Goal: Task Accomplishment & Management: Use online tool/utility

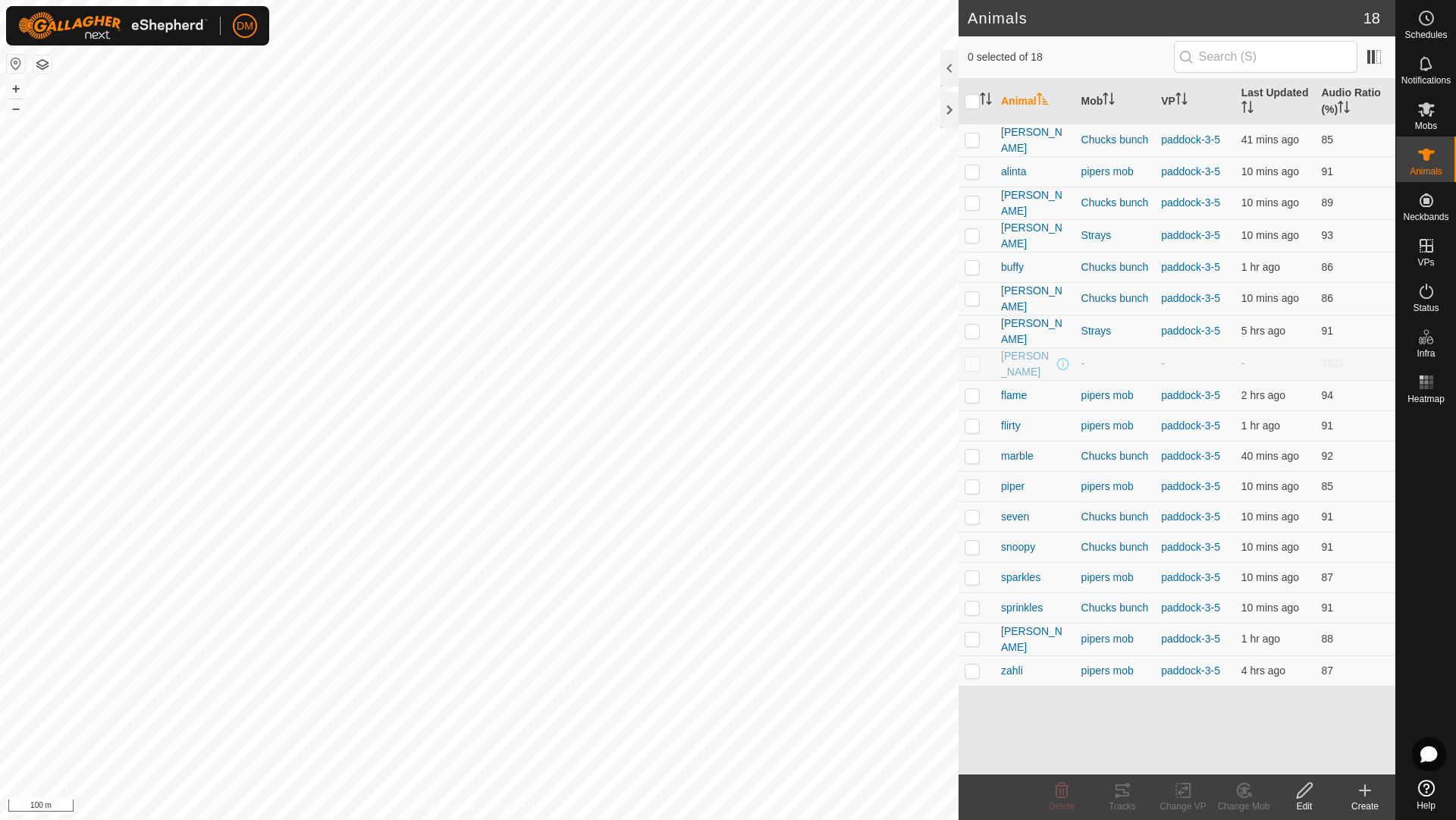
click at [1365, 791] on icon at bounding box center [1365, 789] width 0 height 11
click at [1284, 758] on link "Create Single Animal" at bounding box center [1297, 757] width 193 height 31
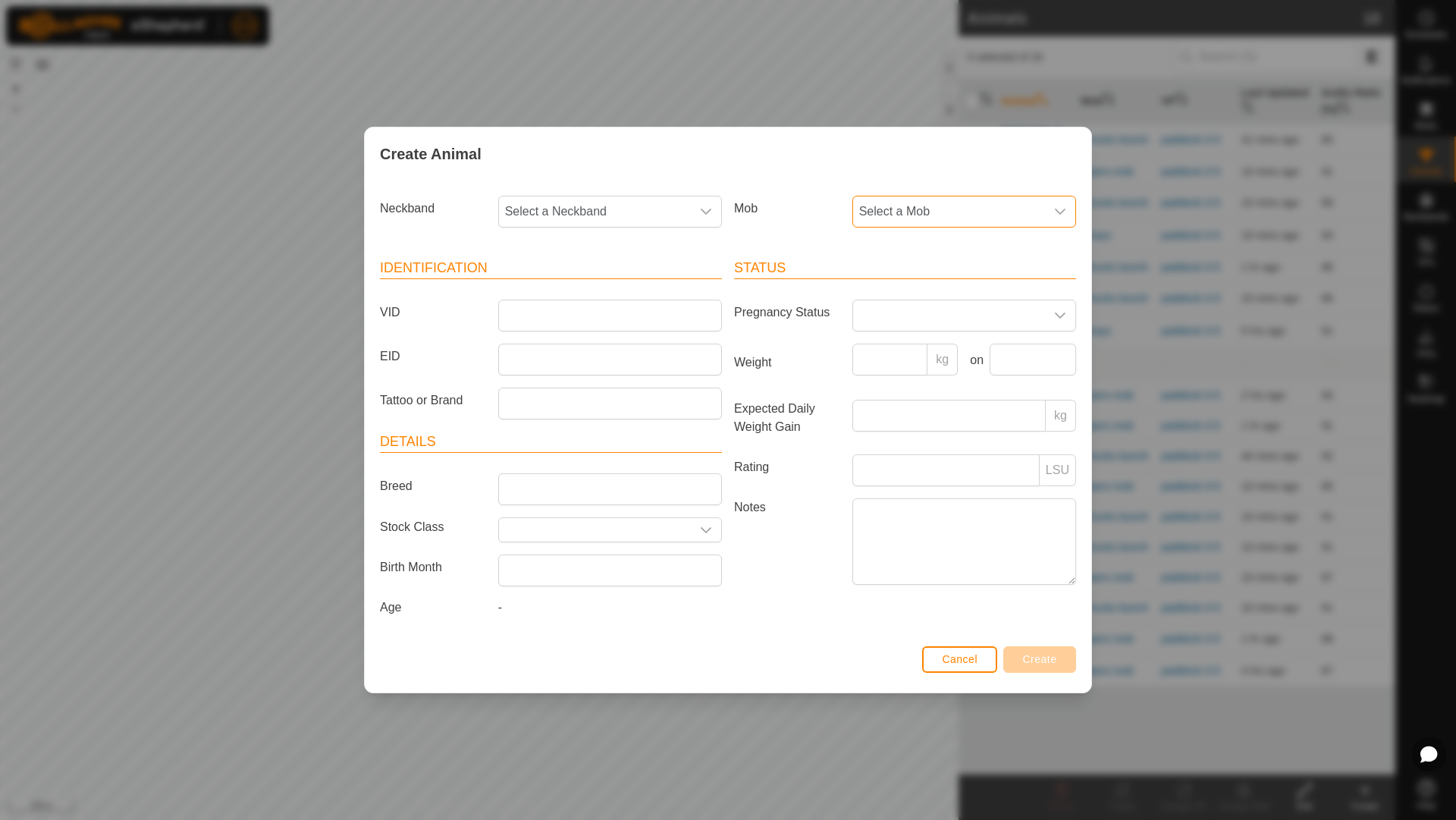
click at [882, 224] on span "Select a Mob" at bounding box center [949, 212] width 192 height 31
drag, startPoint x: 911, startPoint y: 322, endPoint x: 897, endPoint y: 327, distance: 14.9
click at [911, 322] on li "Chucks bunch" at bounding box center [964, 321] width 223 height 31
click at [534, 318] on input "VID" at bounding box center [610, 316] width 224 height 32
type input "elvis"
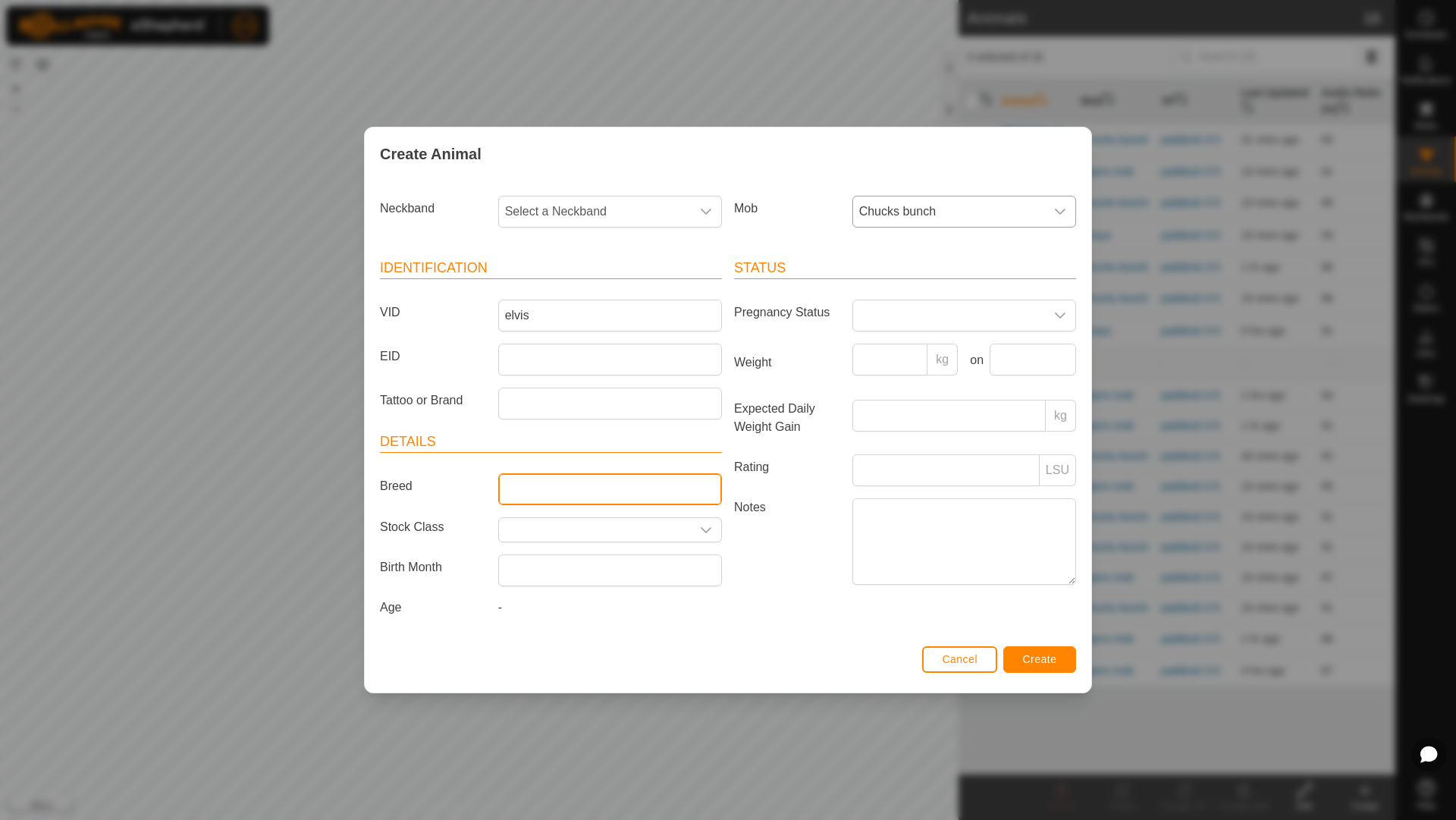
click at [647, 497] on input "Breed" at bounding box center [610, 489] width 224 height 32
type input "[GEOGRAPHIC_DATA]"
click at [576, 567] on input "text" at bounding box center [610, 570] width 224 height 32
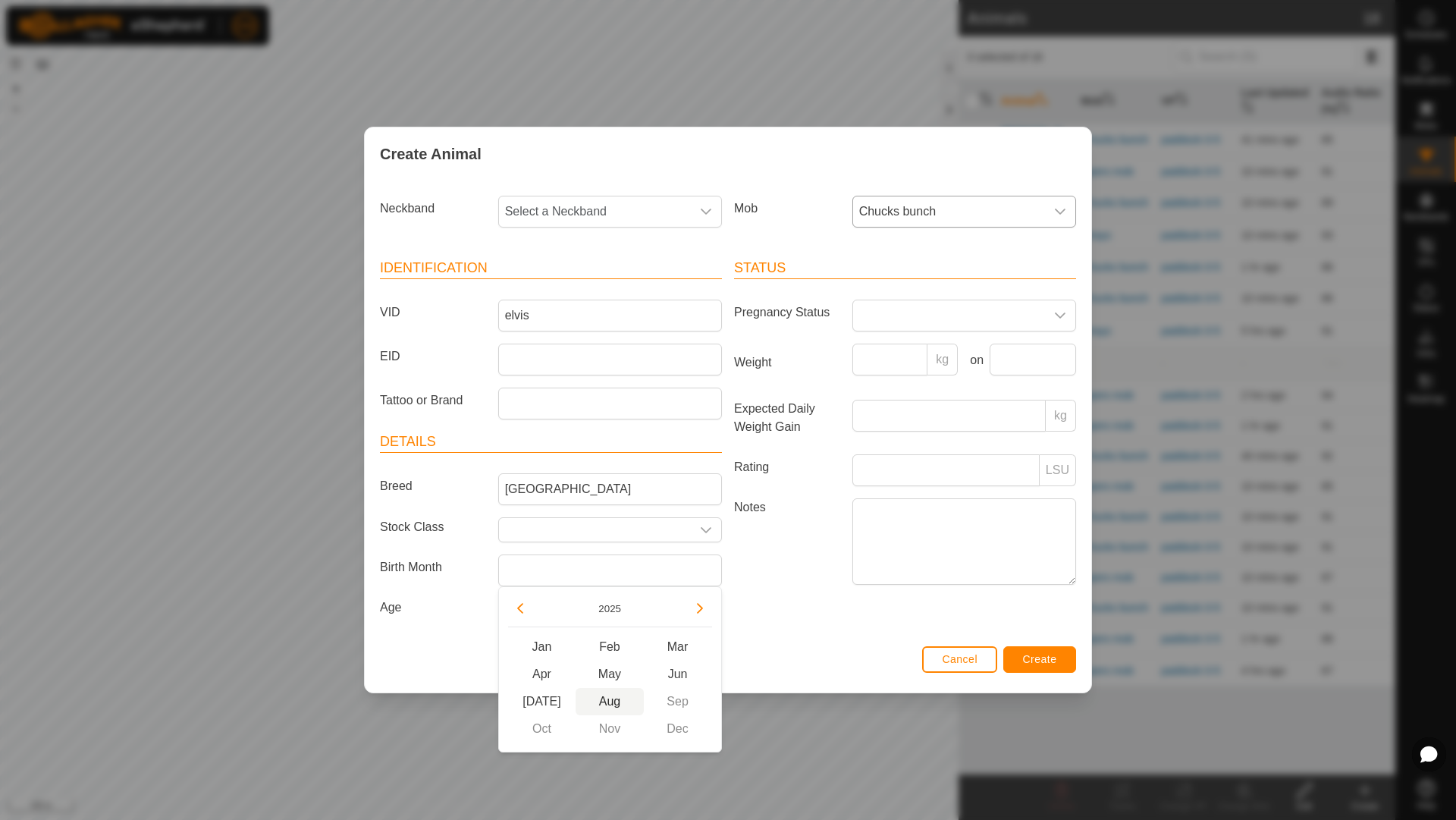
click at [608, 700] on span "Aug" at bounding box center [609, 701] width 68 height 28
type input "[DATE]"
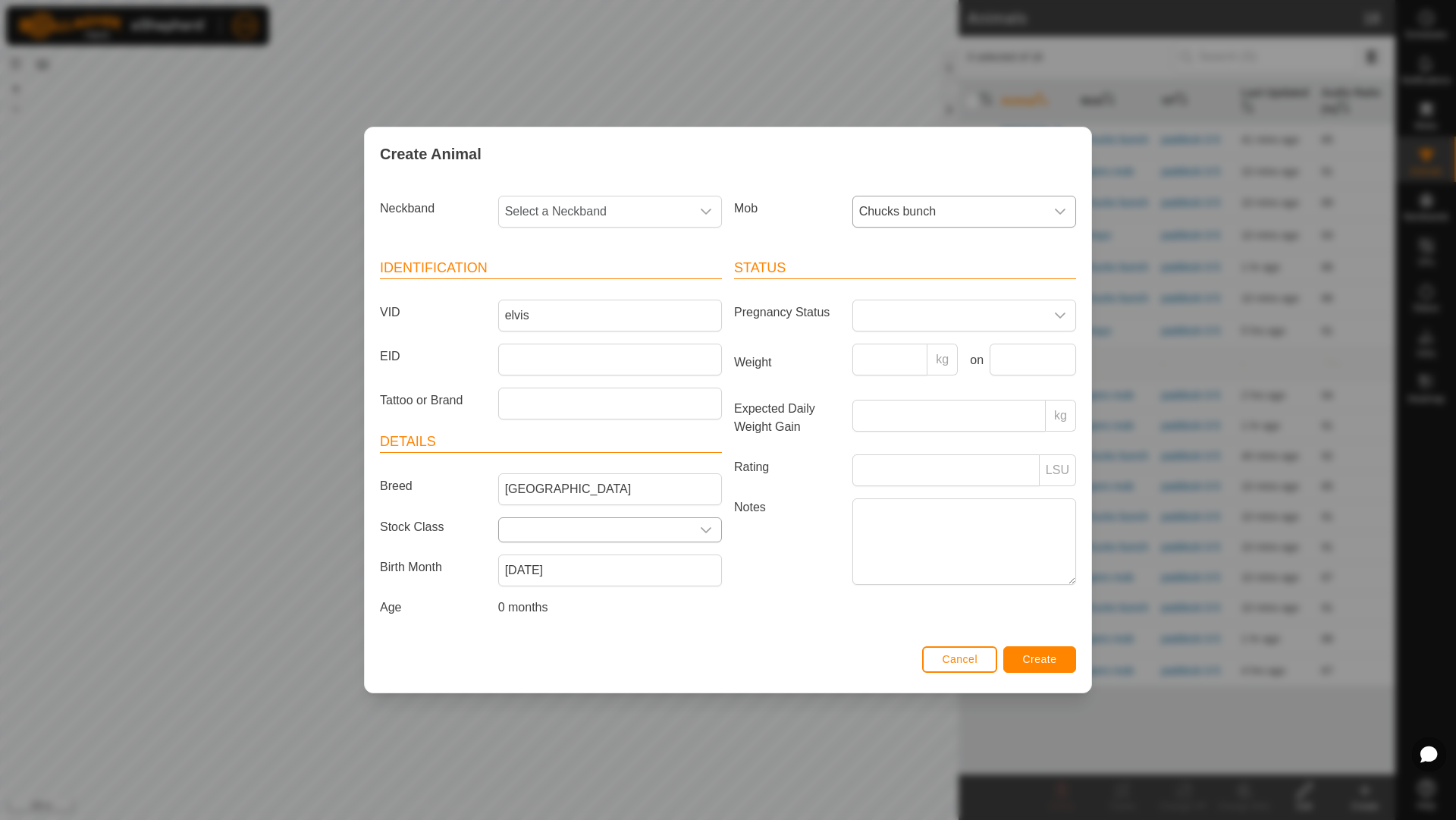
click at [701, 528] on icon "dropdown trigger" at bounding box center [705, 530] width 12 height 12
click at [709, 532] on icon "dropdown trigger" at bounding box center [705, 530] width 12 height 12
click at [696, 569] on icon at bounding box center [699, 566] width 12 height 12
click at [597, 563] on input "text" at bounding box center [610, 566] width 204 height 32
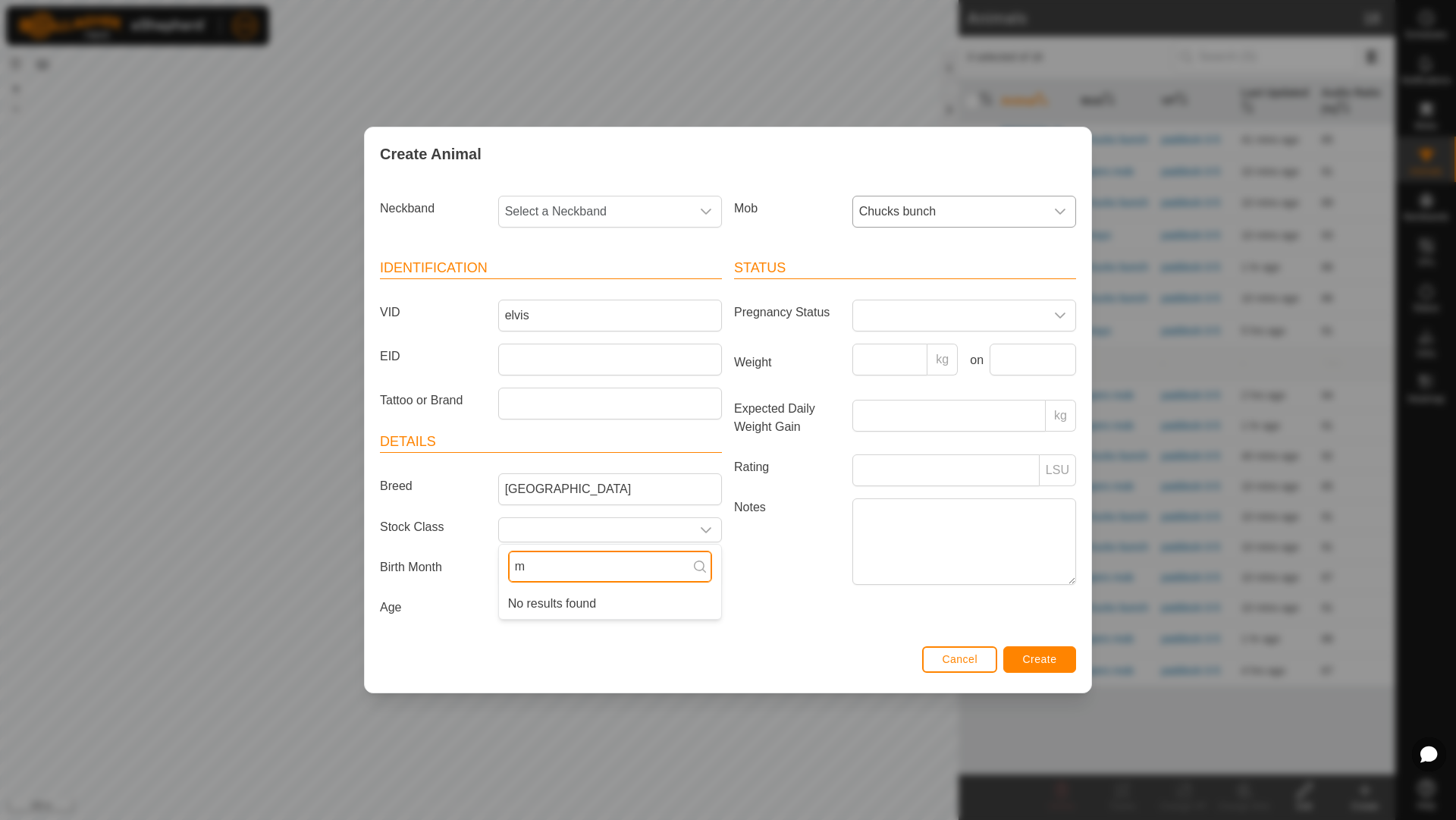
type input "m"
click at [696, 567] on icon at bounding box center [699, 566] width 12 height 12
click at [528, 567] on input "m" at bounding box center [610, 566] width 204 height 32
type input "p"
type input "a"
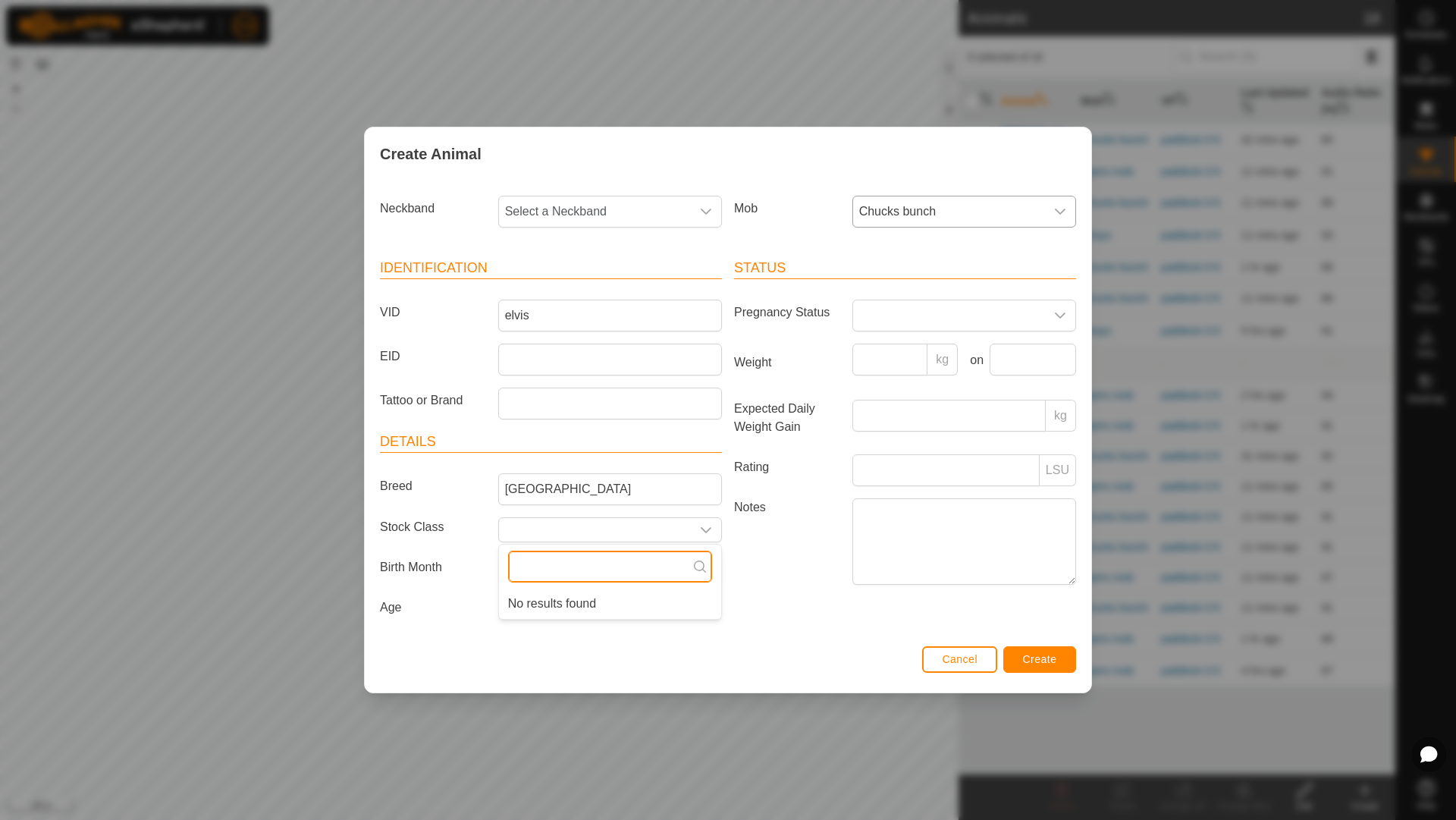
type input "b"
type input "c"
type input "d"
type input "e"
type input "f"
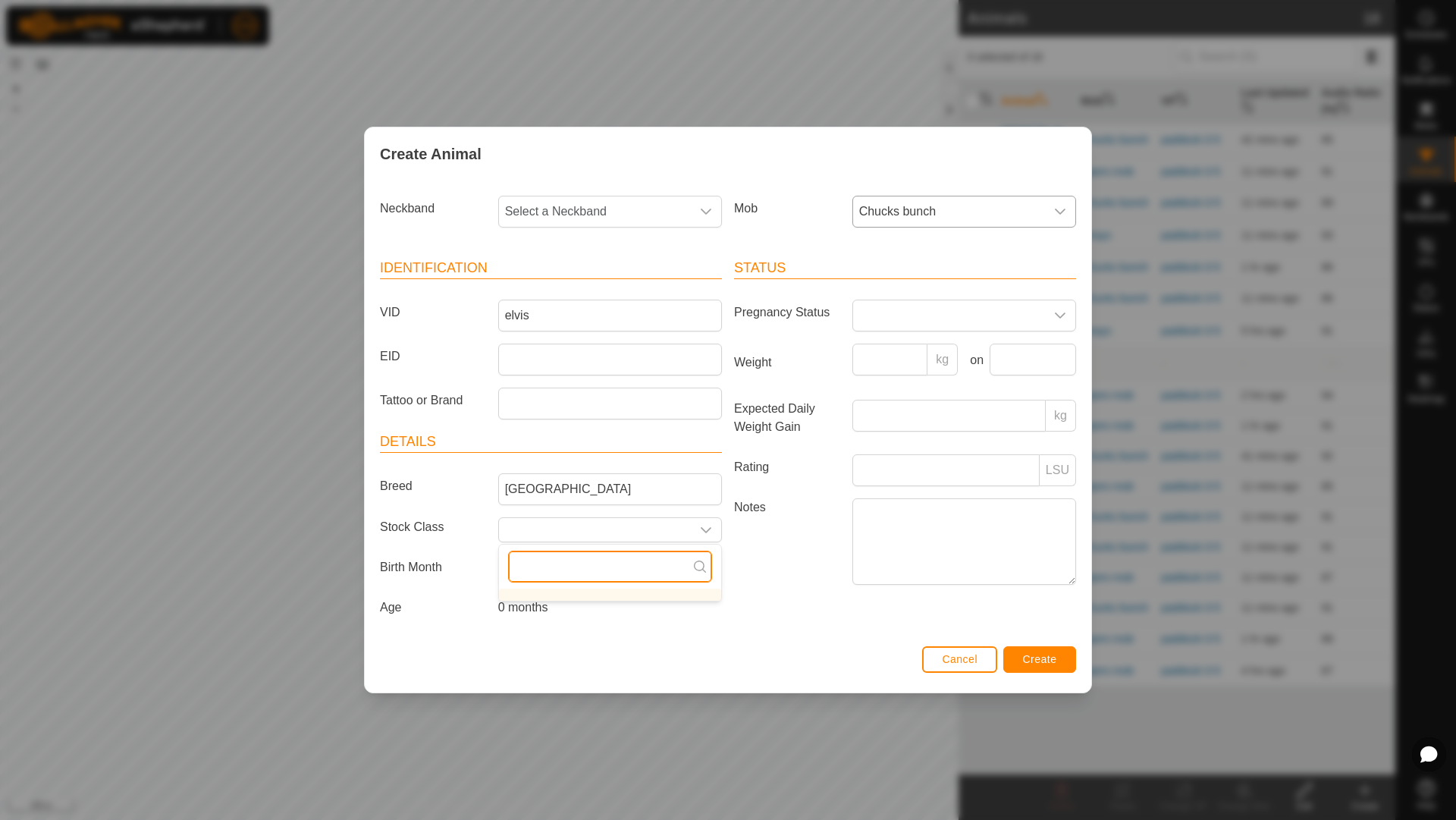
type input "g"
type input "h"
type input "i"
type input "j"
type input "k"
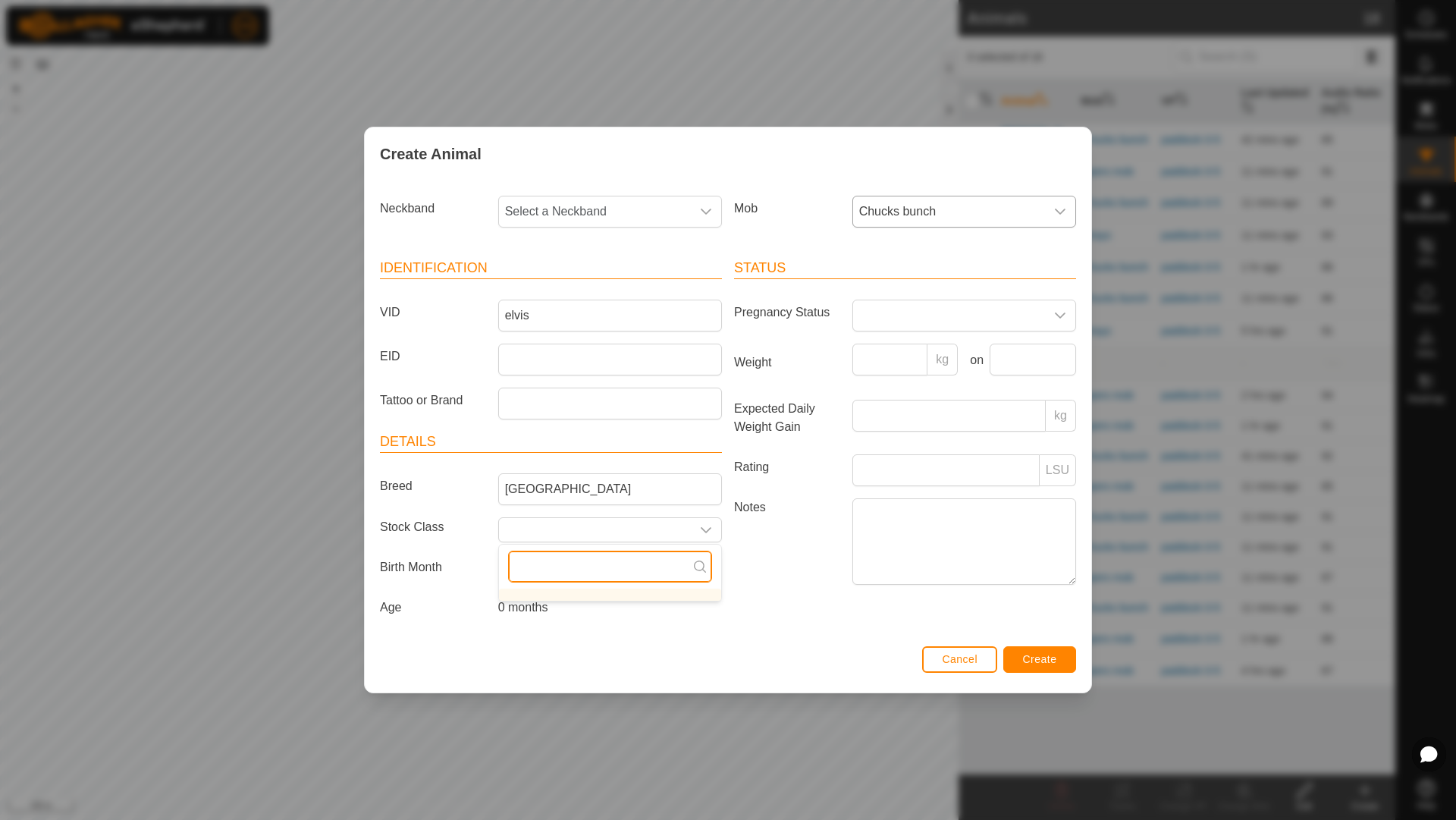
type input "l"
type input "m"
type input "n"
type input "0"
type input "o"
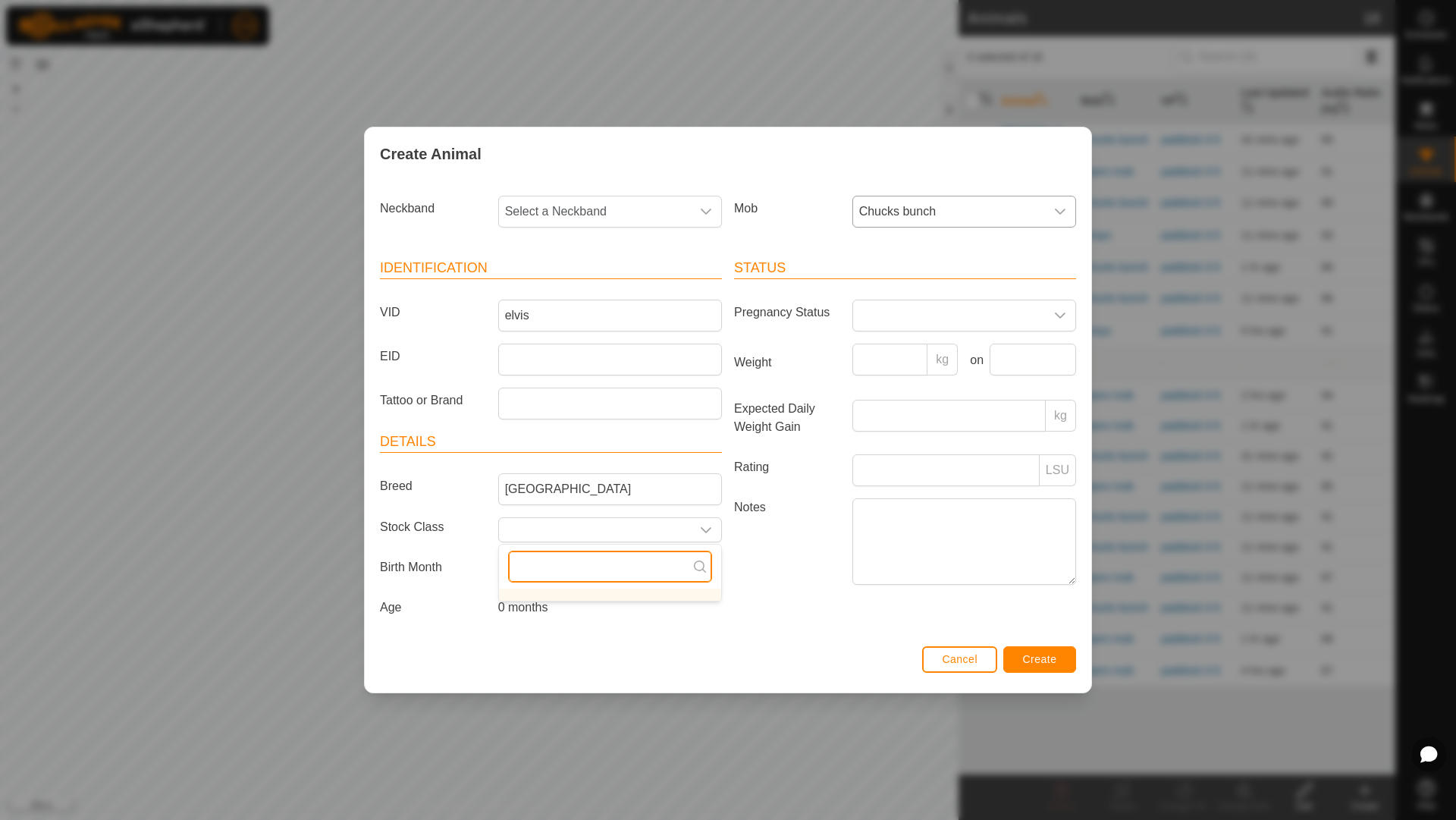
type input "p"
type input "q"
type input "r"
type input "s"
type input "t"
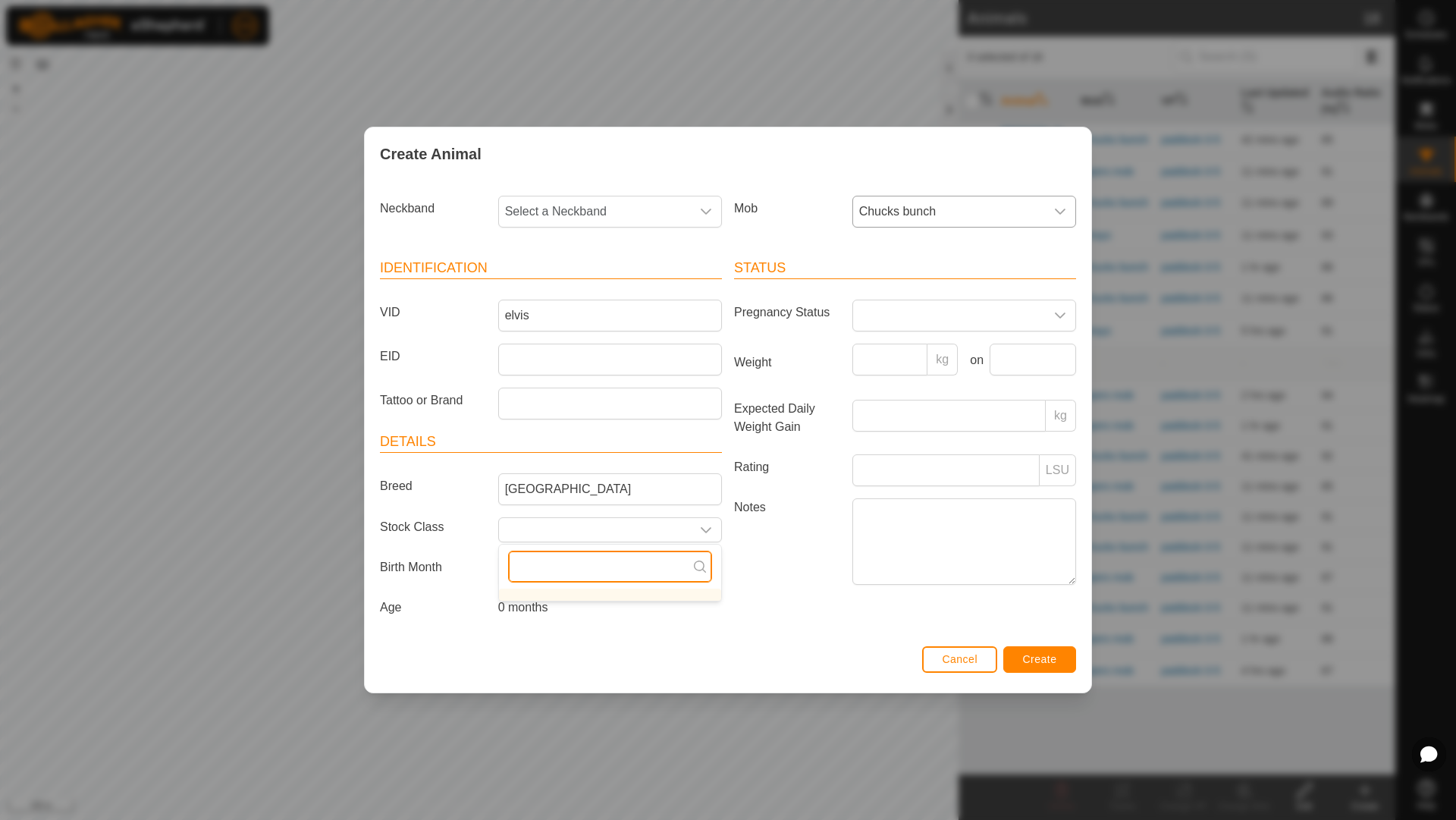
type input "u"
type input "v"
type input "w"
type input "x"
type input "y"
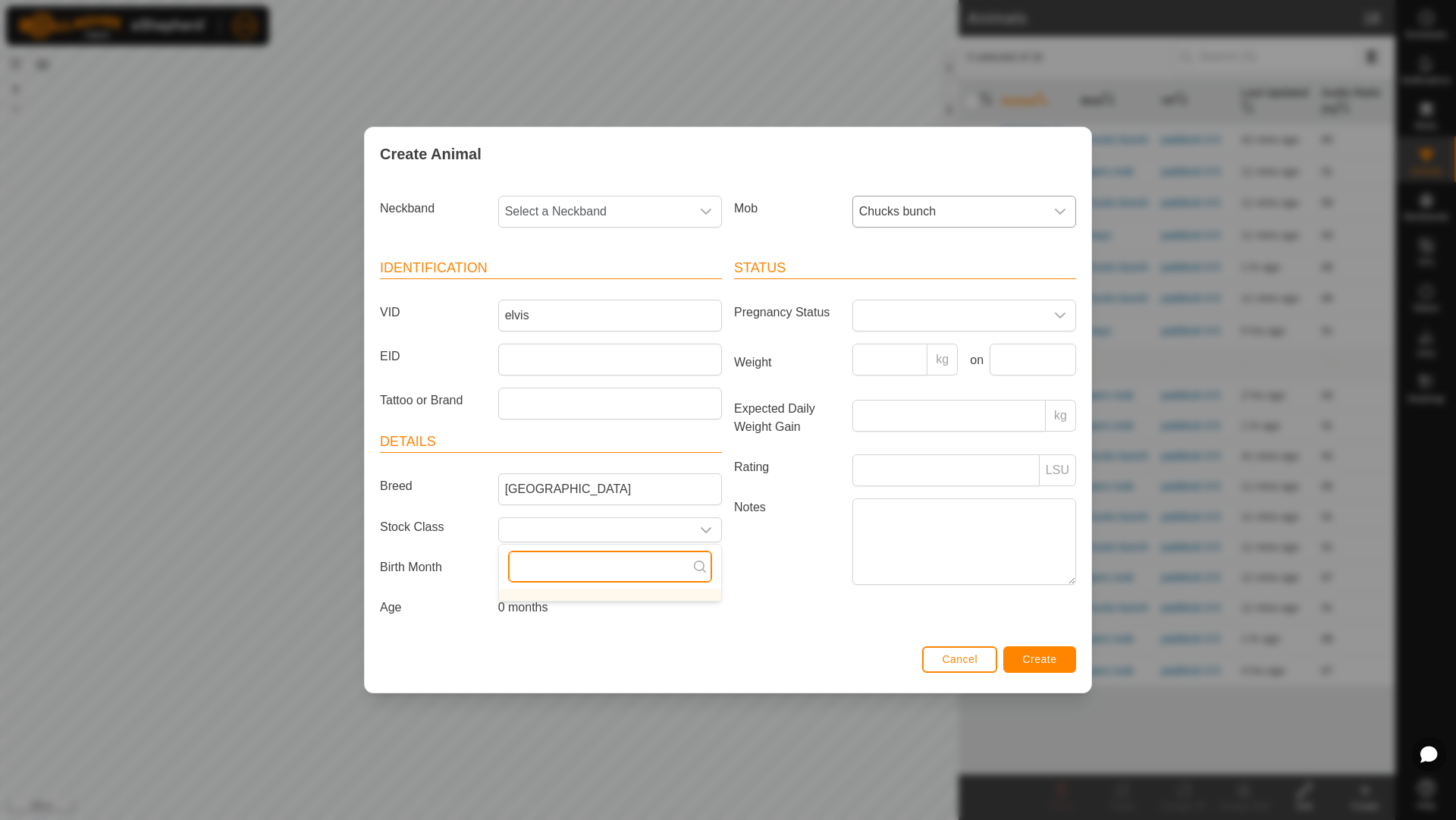
type input "z"
type input "1"
type input "2"
type input "3"
type input "4"
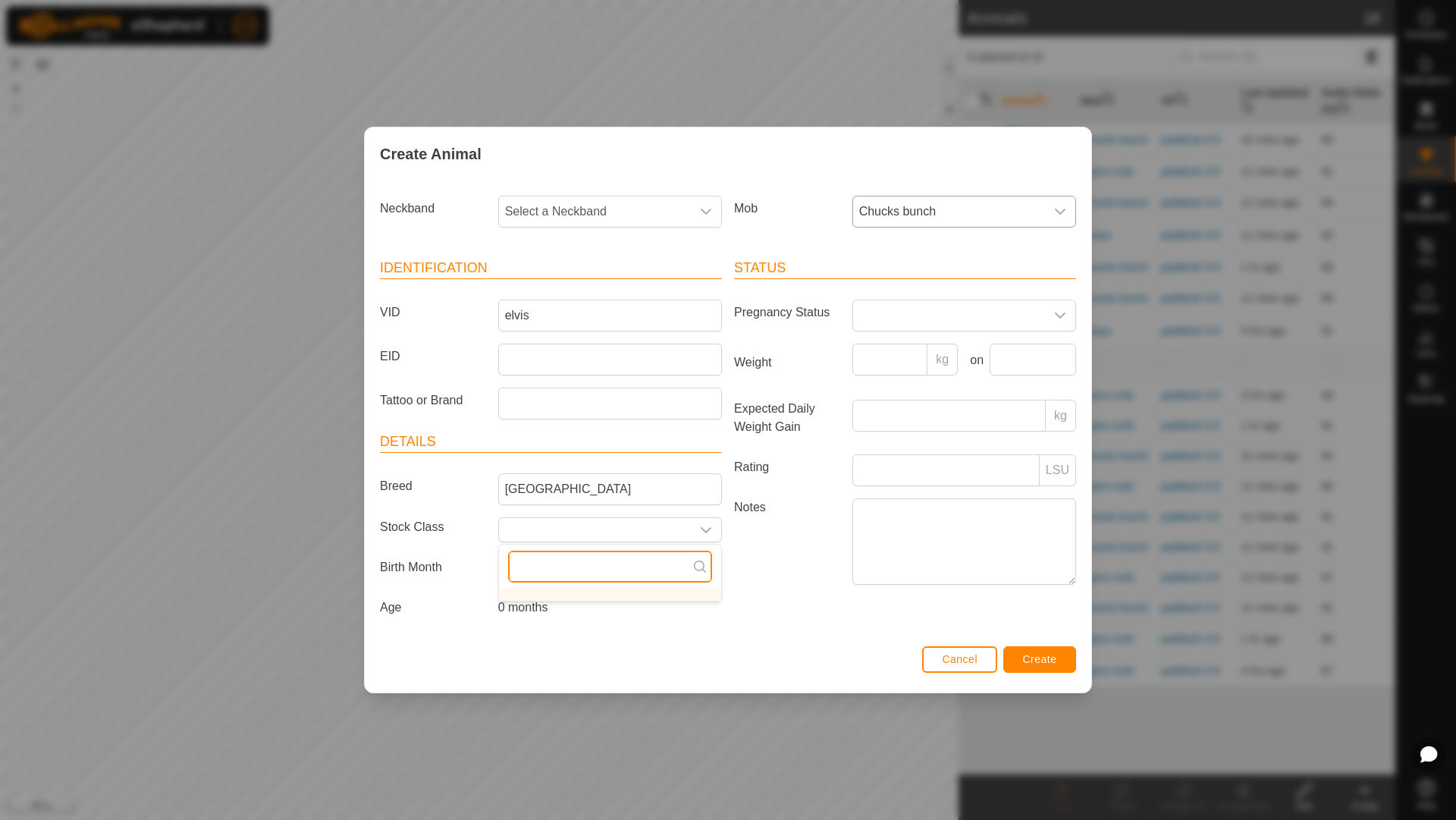
type input "5"
type input "6"
type input "7"
type input "8"
type input "9"
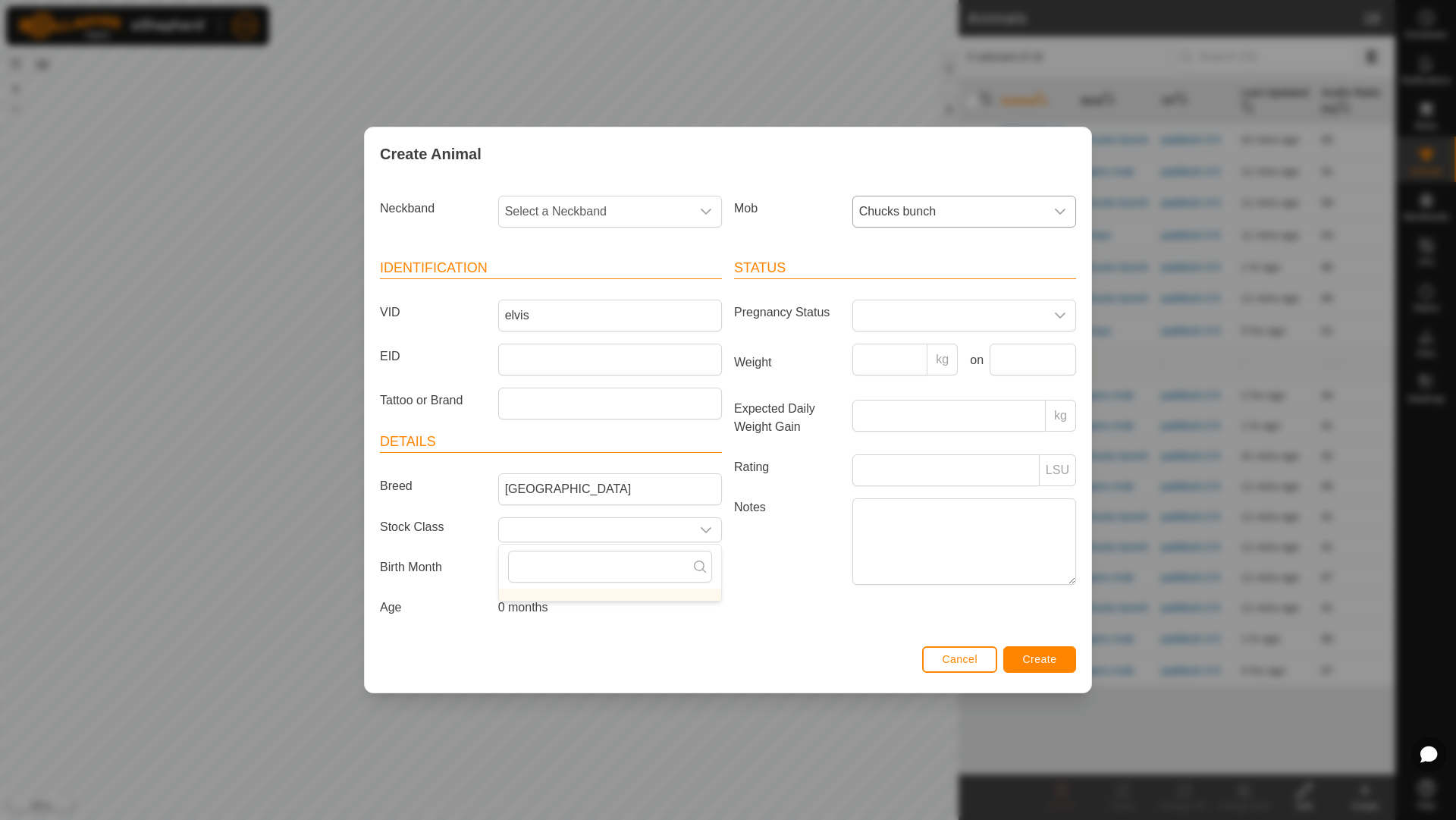
click at [581, 644] on div "Cancel Create" at bounding box center [728, 667] width 726 height 51
click at [547, 526] on input "text" at bounding box center [594, 529] width 192 height 24
type input "e"
click at [1046, 657] on span "Create" at bounding box center [1040, 659] width 34 height 12
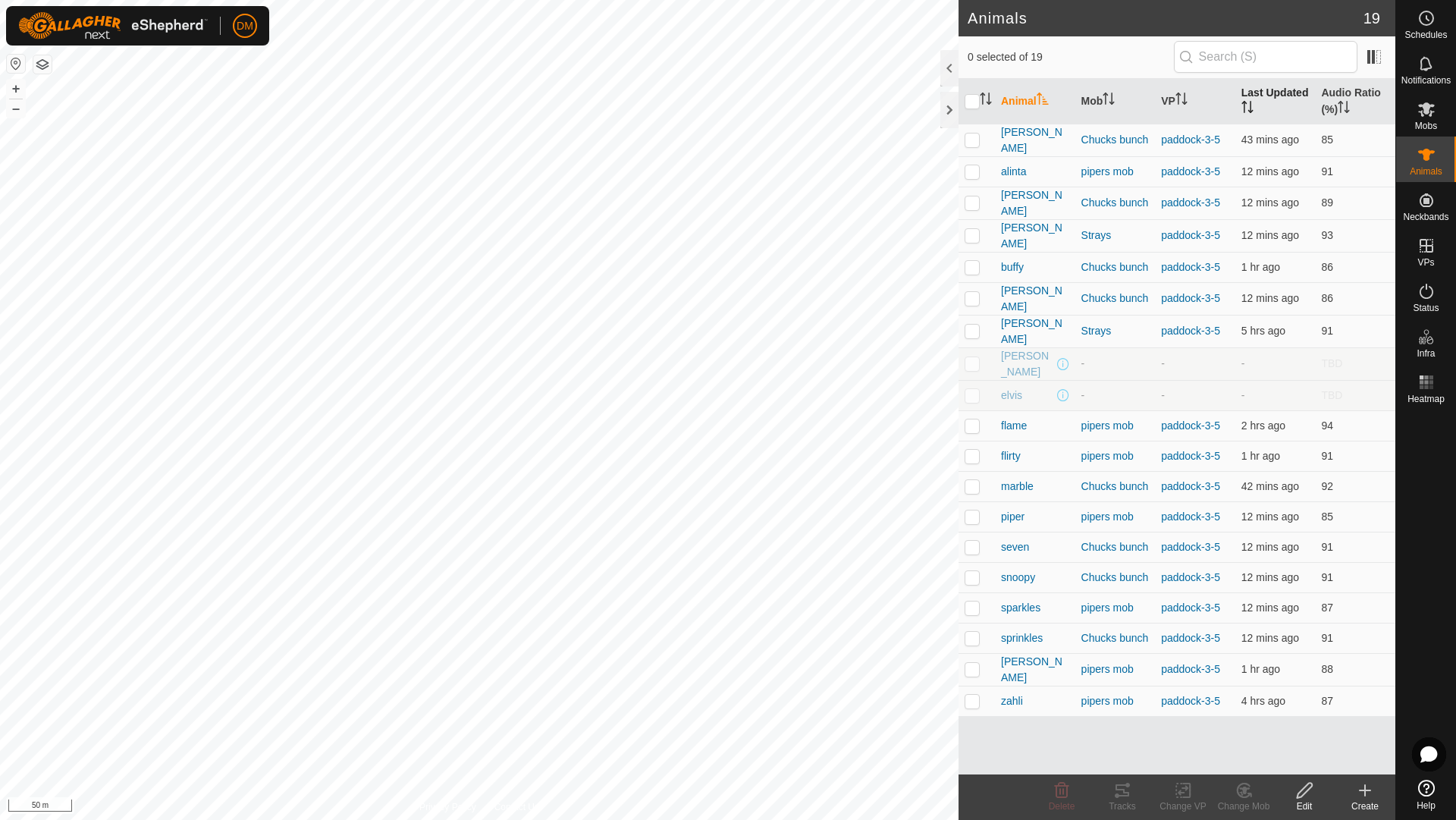
click at [1251, 99] on th "Last Updated" at bounding box center [1275, 102] width 80 height 46
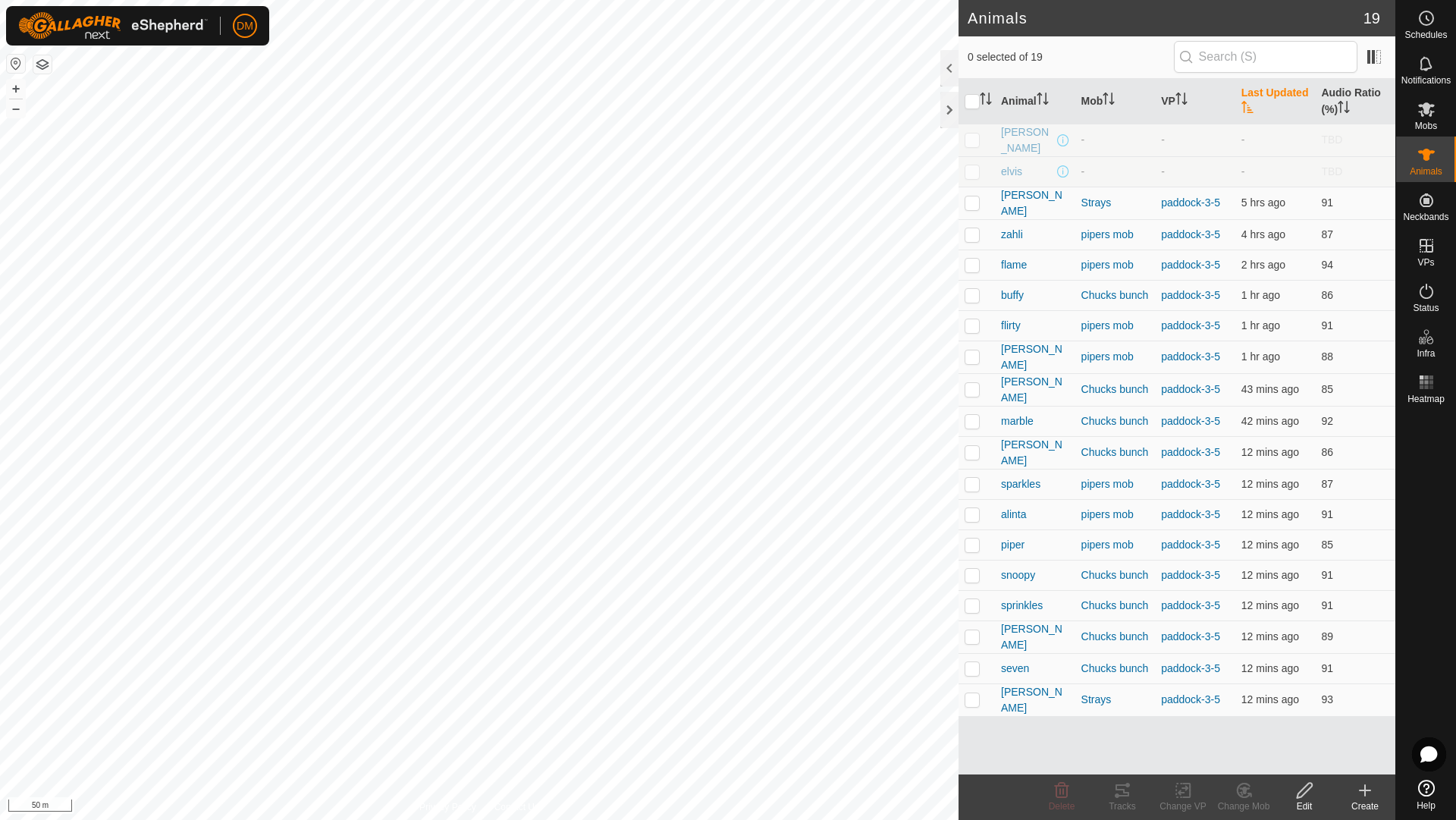
click at [1250, 96] on th "Last Updated" at bounding box center [1275, 102] width 80 height 46
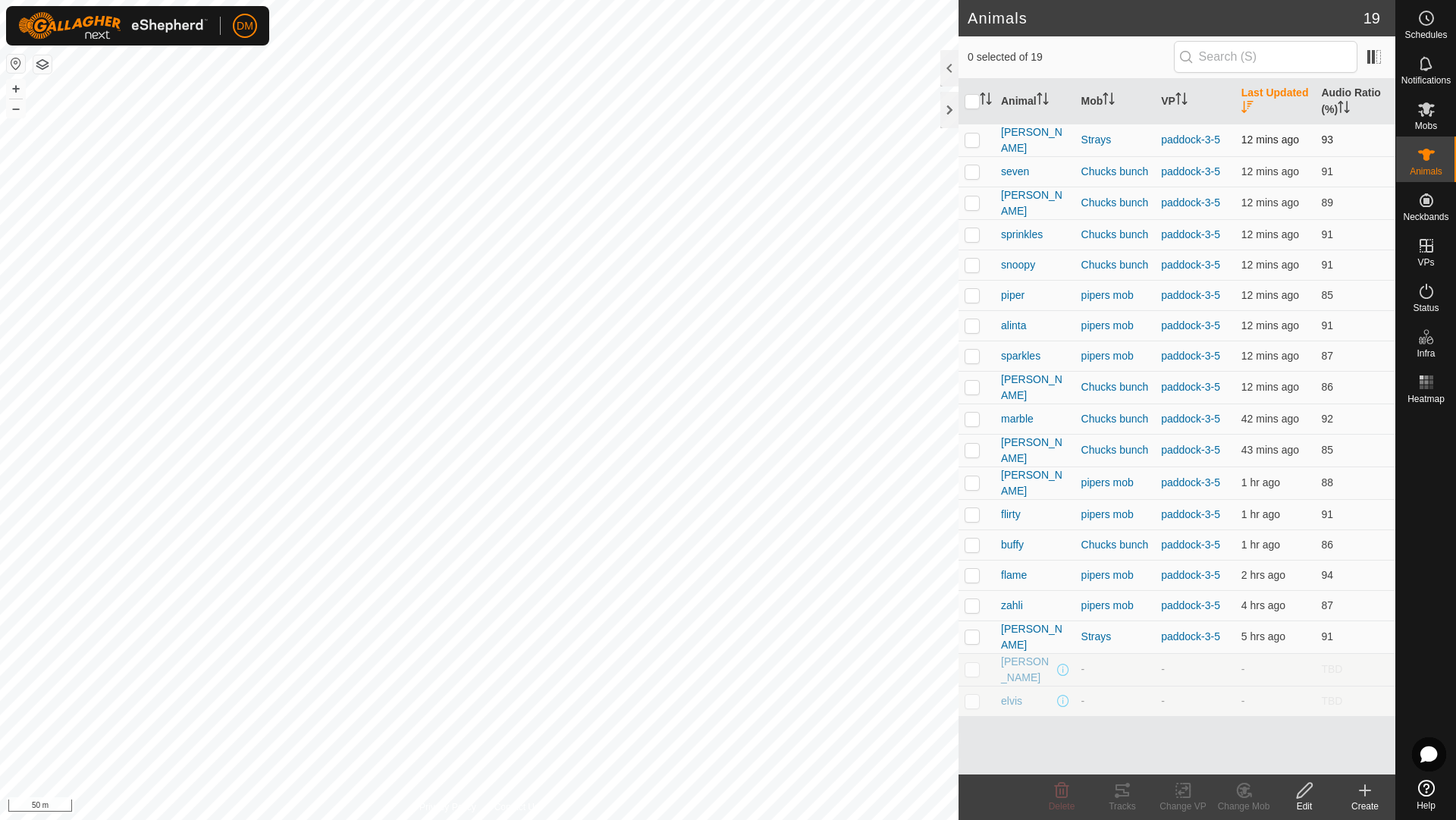
click at [972, 141] on p-checkbox at bounding box center [971, 139] width 15 height 12
checkbox input "false"
click at [969, 385] on p-checkbox at bounding box center [971, 387] width 15 height 12
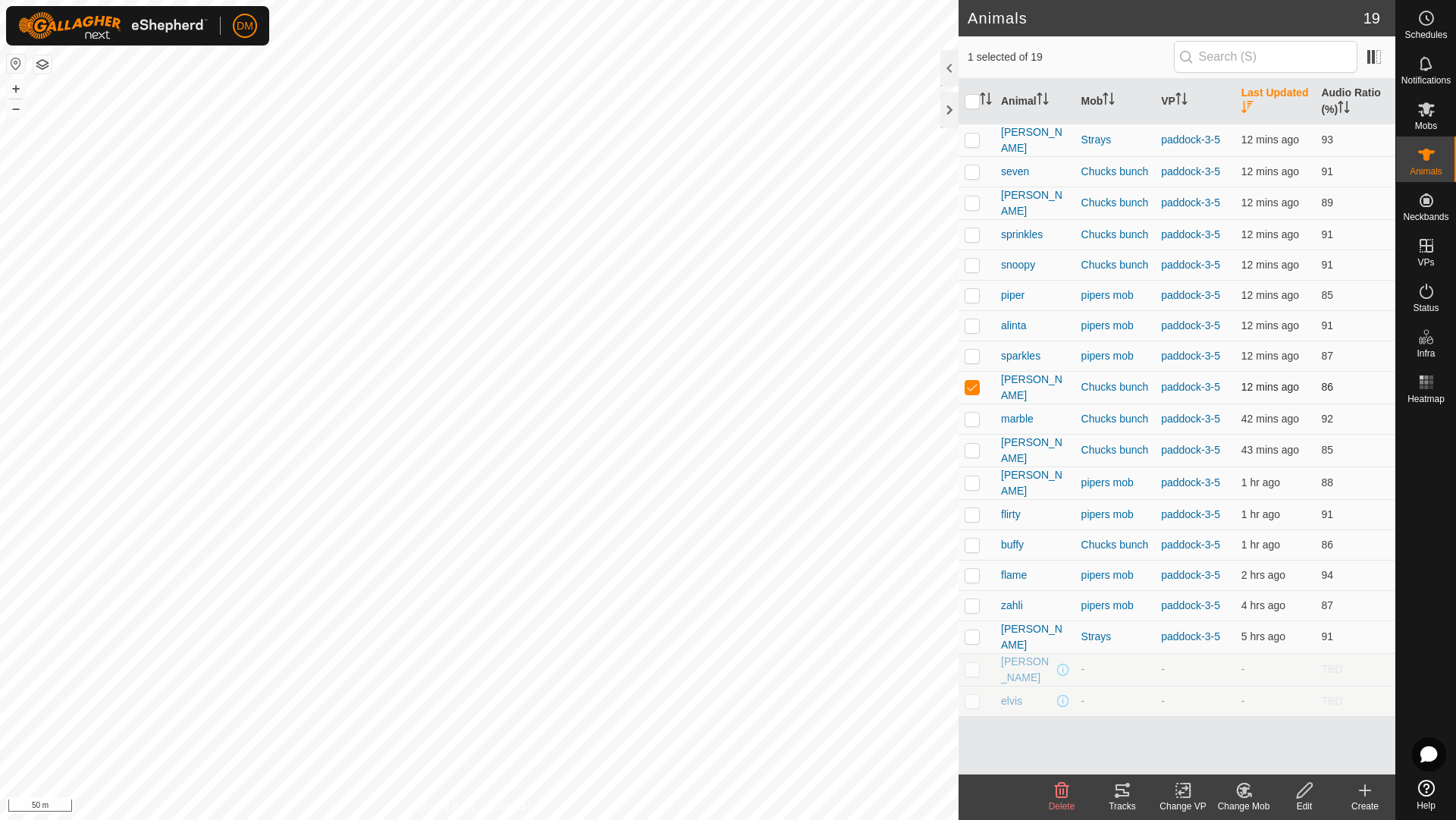
checkbox input "false"
click at [972, 352] on p-checkbox at bounding box center [971, 355] width 15 height 12
checkbox input "false"
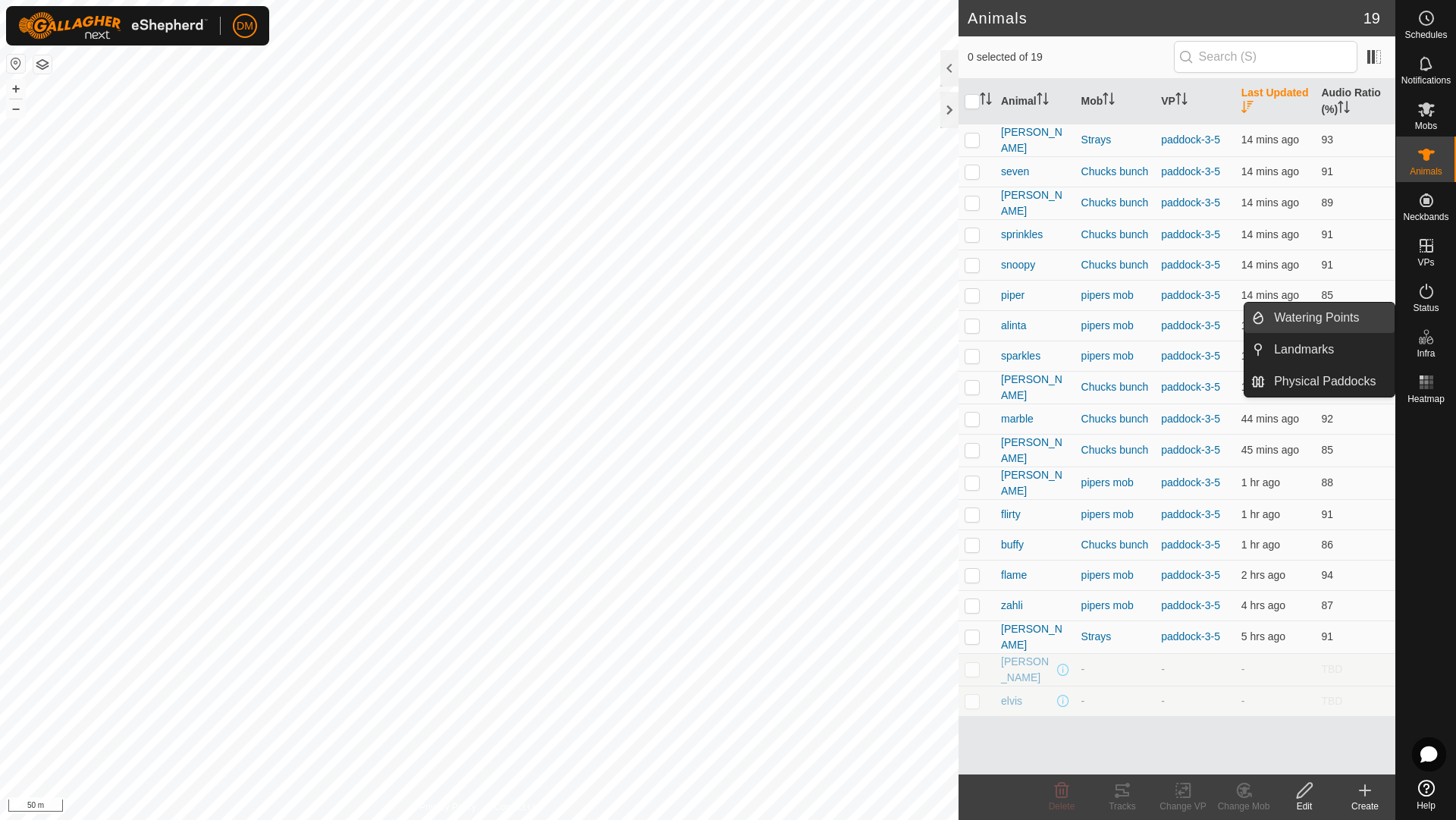
click at [1333, 319] on link "Watering Points" at bounding box center [1328, 318] width 130 height 31
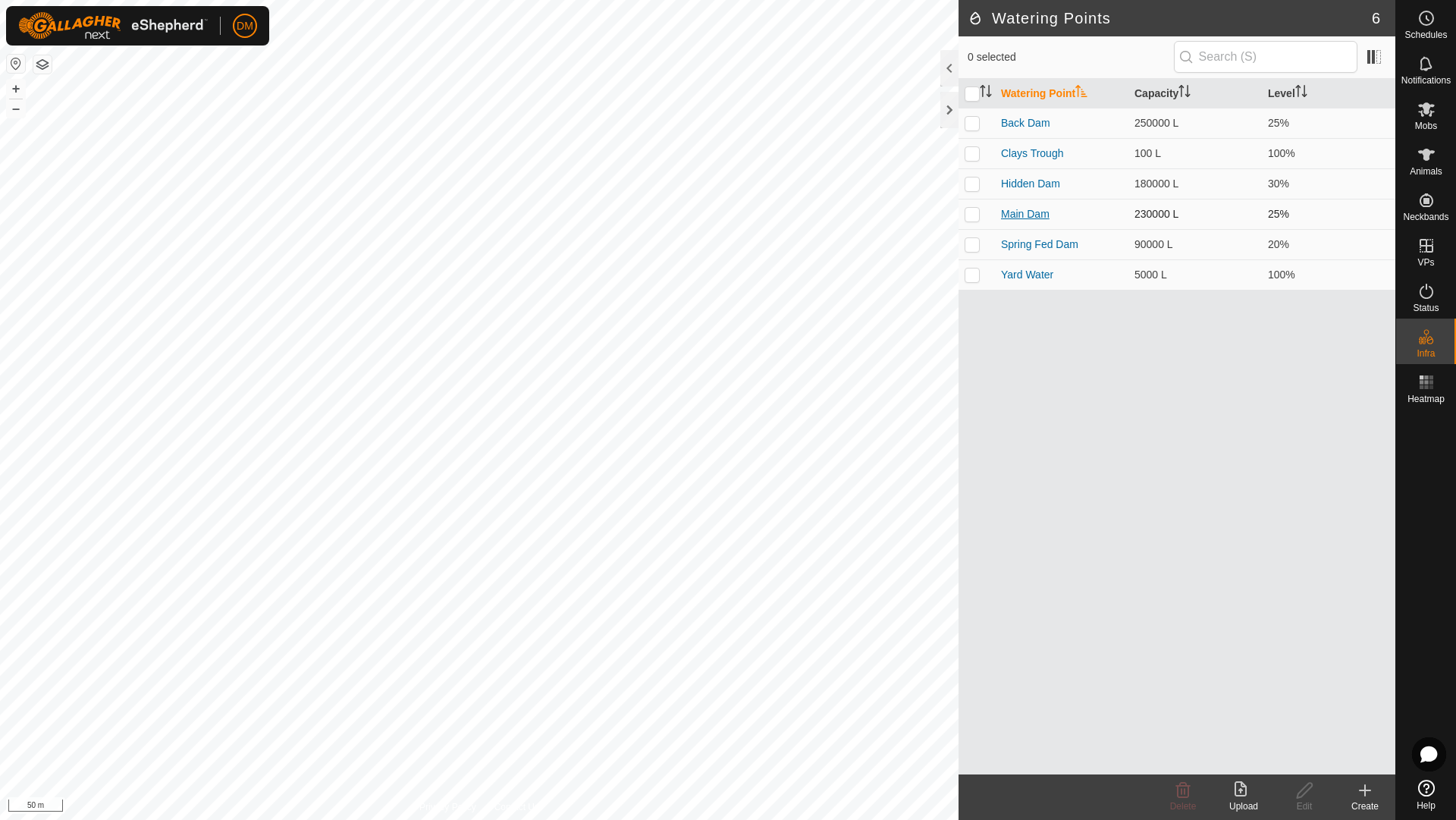
click at [1024, 212] on link "Main Dam" at bounding box center [1025, 214] width 48 height 12
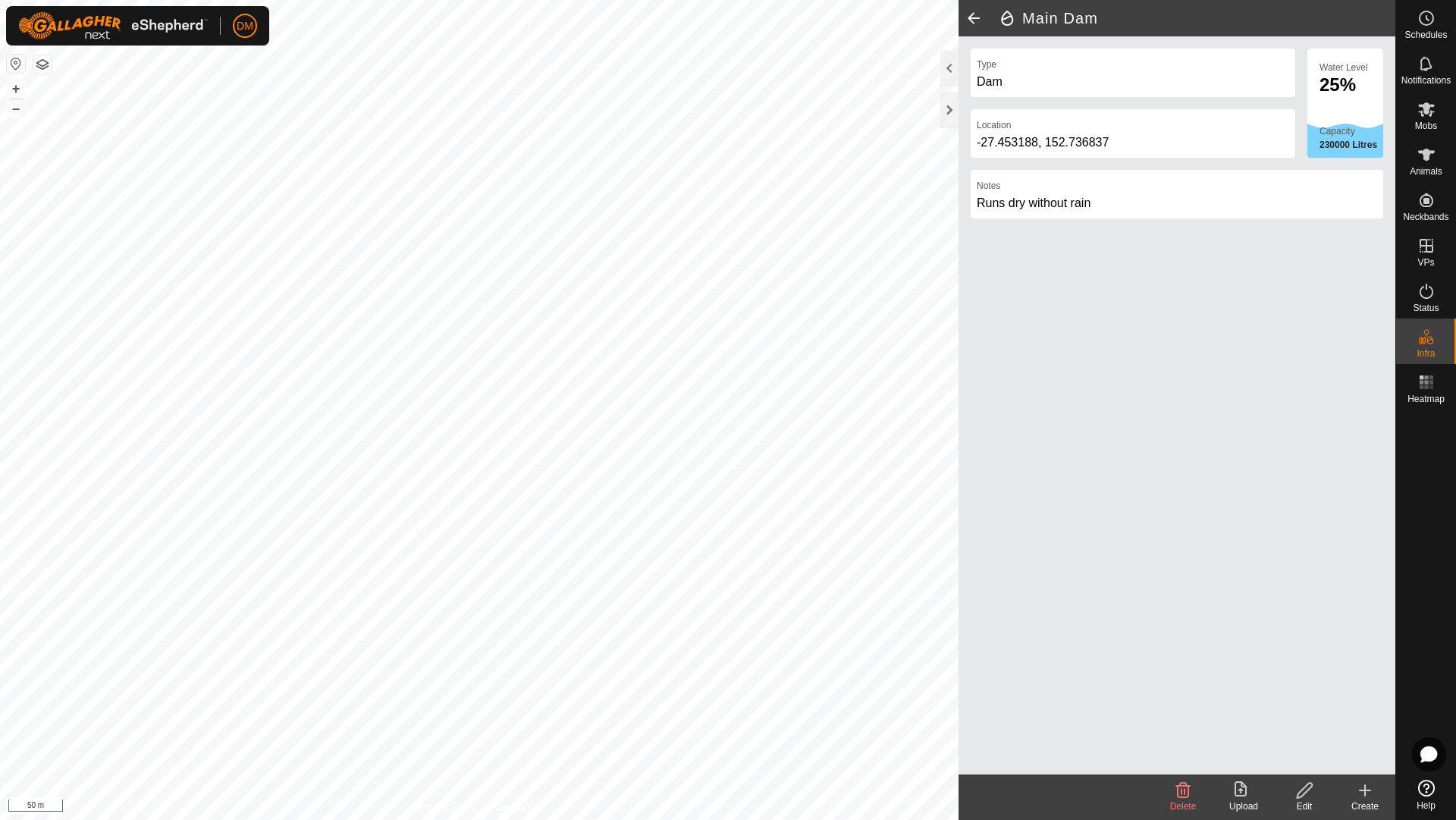
click at [1365, 93] on div "25%" at bounding box center [1351, 85] width 63 height 18
click at [975, 15] on span at bounding box center [973, 18] width 31 height 37
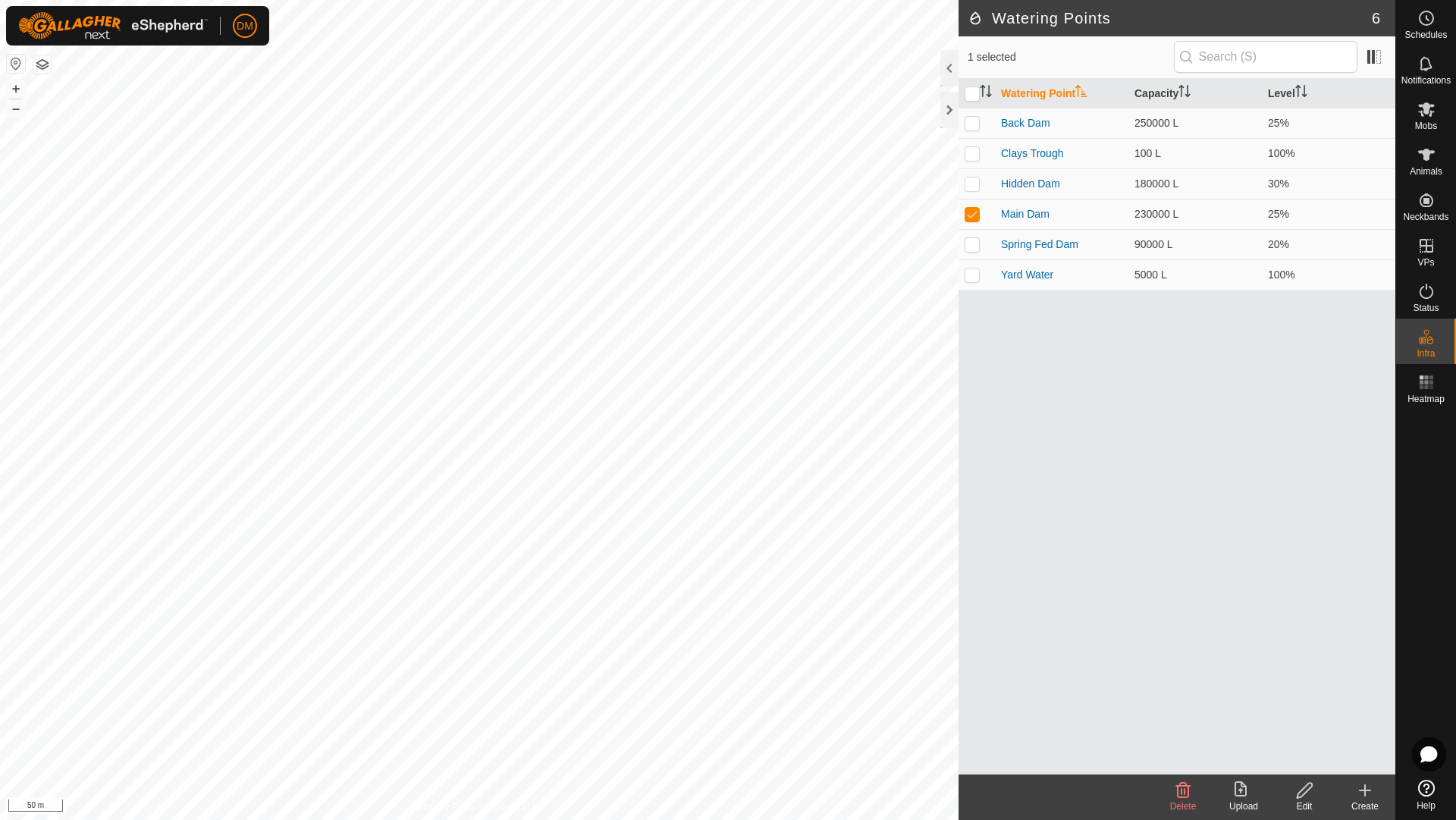
click at [1362, 792] on icon at bounding box center [1364, 789] width 18 height 18
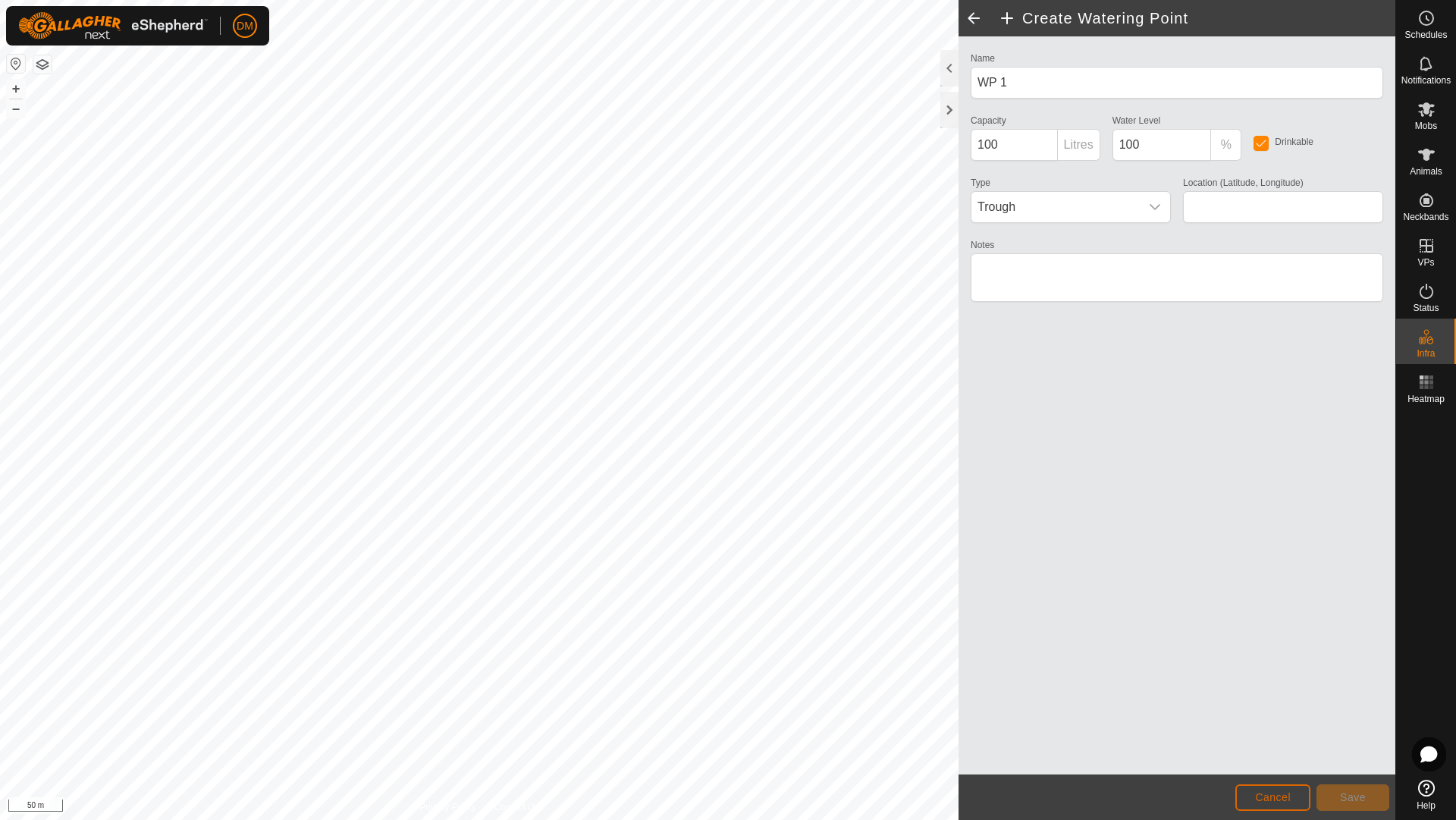
click at [1266, 797] on span "Cancel" at bounding box center [1272, 796] width 36 height 12
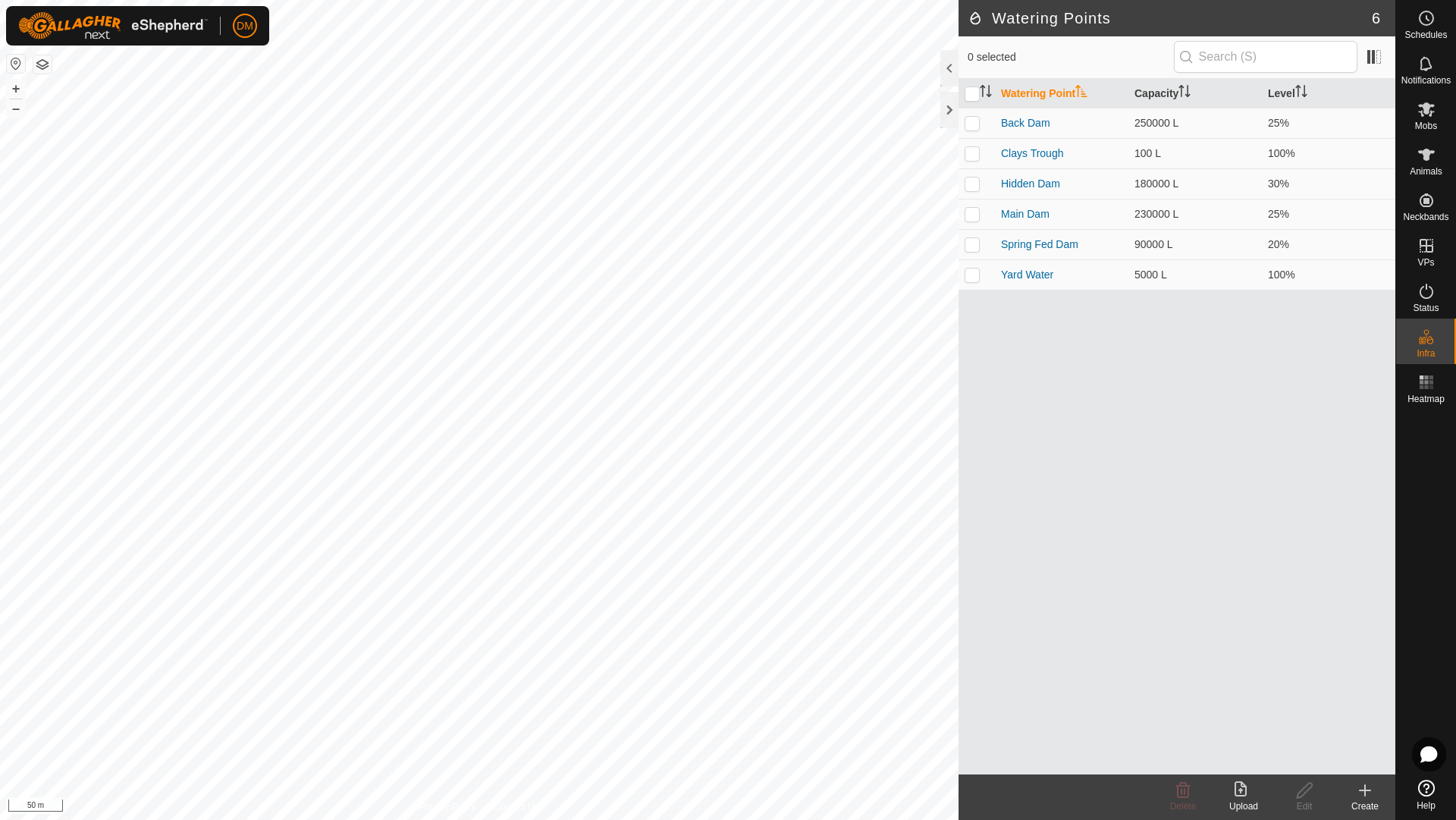
click at [1431, 785] on icon at bounding box center [1425, 787] width 17 height 17
